Goal: Transaction & Acquisition: Book appointment/travel/reservation

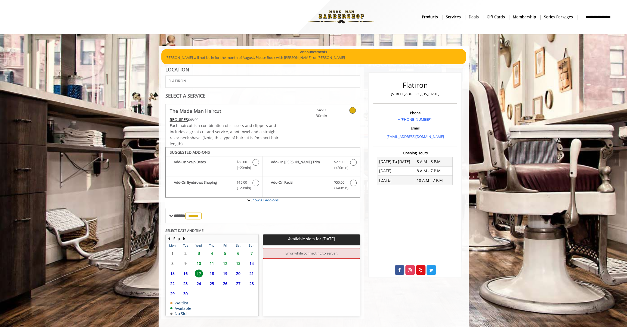
click at [198, 252] on span "3" at bounding box center [199, 253] width 8 height 8
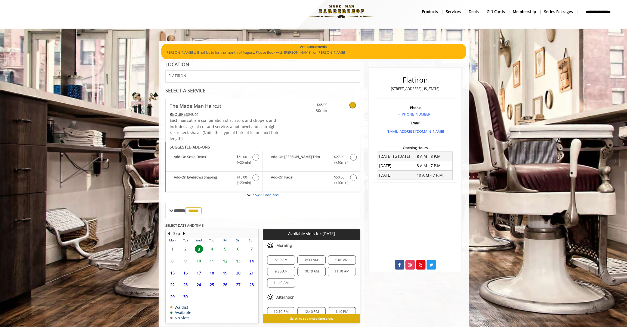
click at [211, 246] on span "4" at bounding box center [212, 249] width 8 height 8
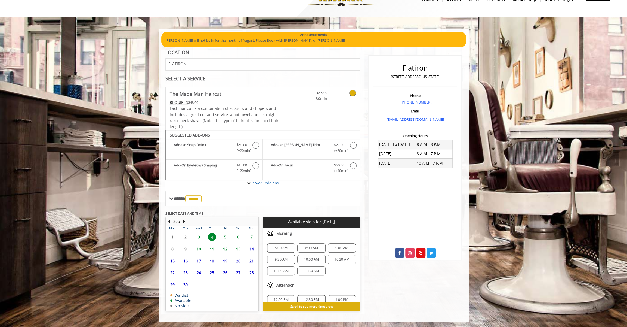
click at [284, 258] on span "9:30 AM" at bounding box center [281, 259] width 13 height 4
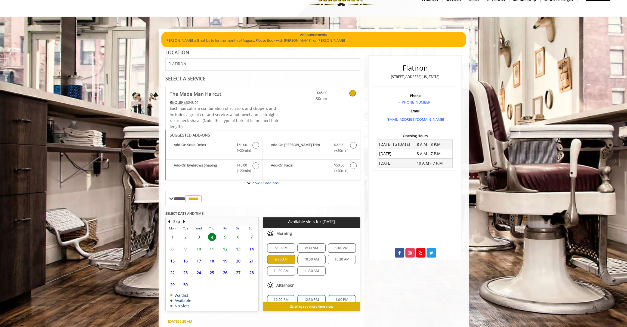
scroll to position [115, 0]
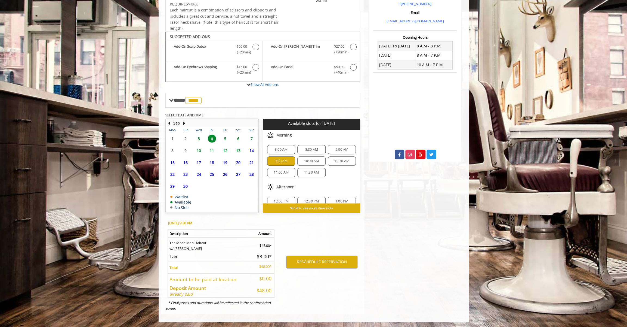
click at [342, 160] on span "10:30 AM" at bounding box center [342, 161] width 15 height 4
click at [325, 263] on button "RESCHEDULE RESERVATION" at bounding box center [322, 261] width 71 height 13
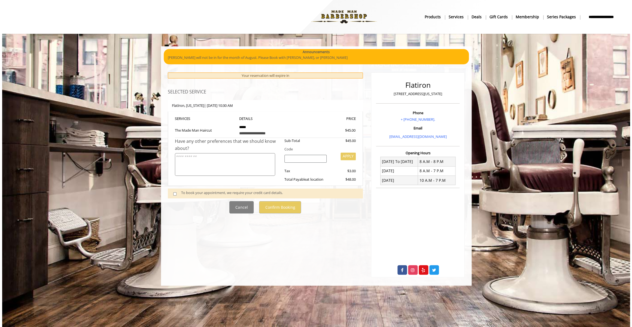
scroll to position [0, 0]
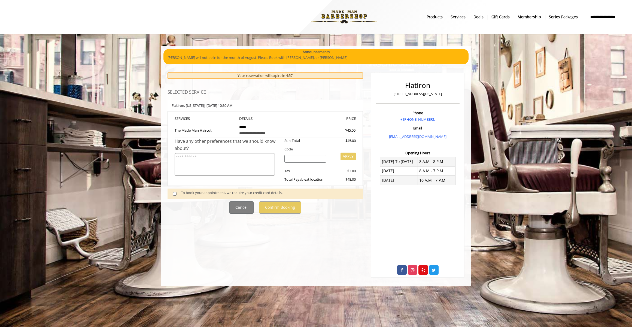
click at [176, 190] on span at bounding box center [177, 193] width 16 height 7
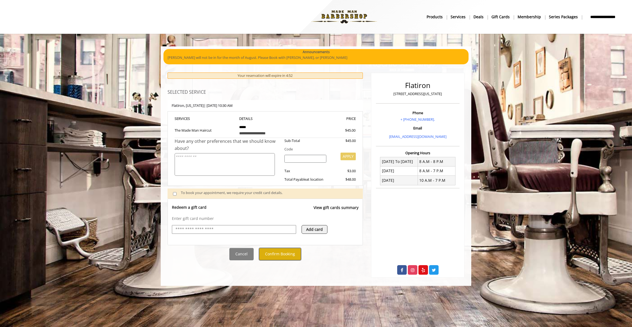
click at [281, 249] on button "Confirm Booking" at bounding box center [280, 254] width 42 height 12
